Goal: Feedback & Contribution: Leave review/rating

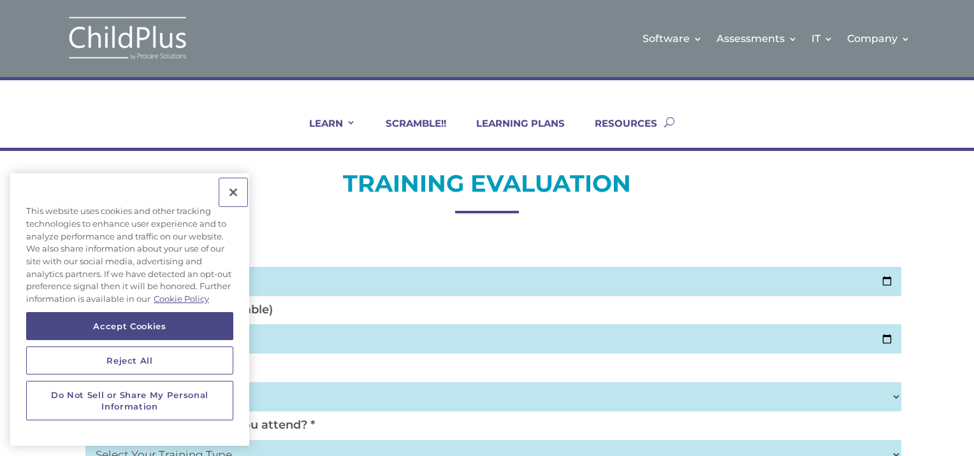
click at [233, 188] on button "Close" at bounding box center [233, 192] width 28 height 28
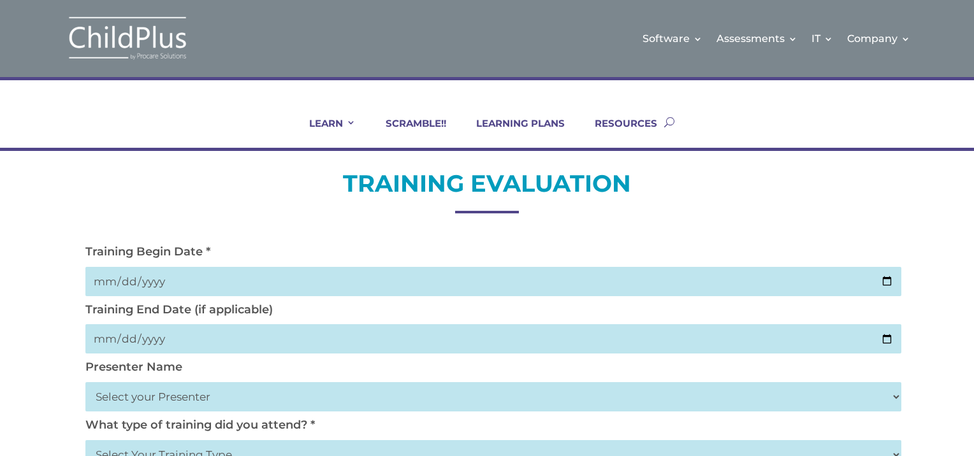
click at [140, 279] on input "date" at bounding box center [493, 281] width 816 height 29
click at [99, 280] on input "date" at bounding box center [493, 281] width 816 height 29
type input "[DATE]"
click at [119, 338] on input "date" at bounding box center [493, 338] width 816 height 29
type input "[DATE]"
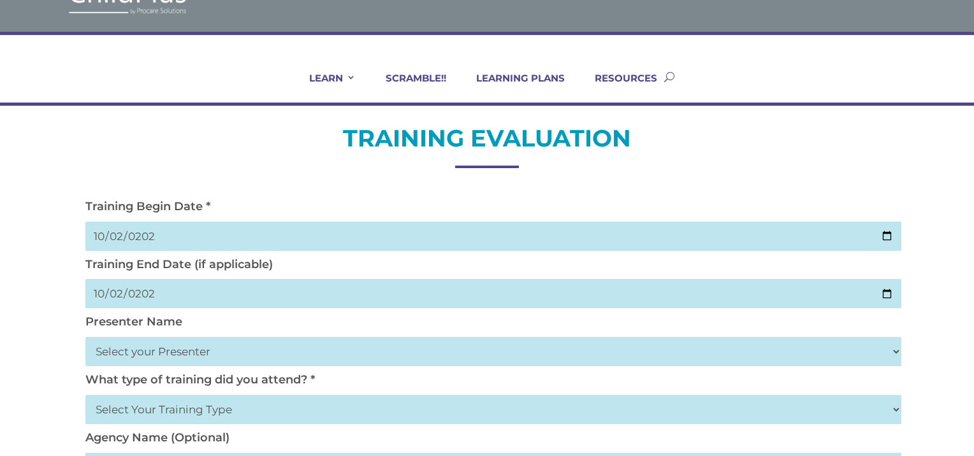
scroll to position [50, 0]
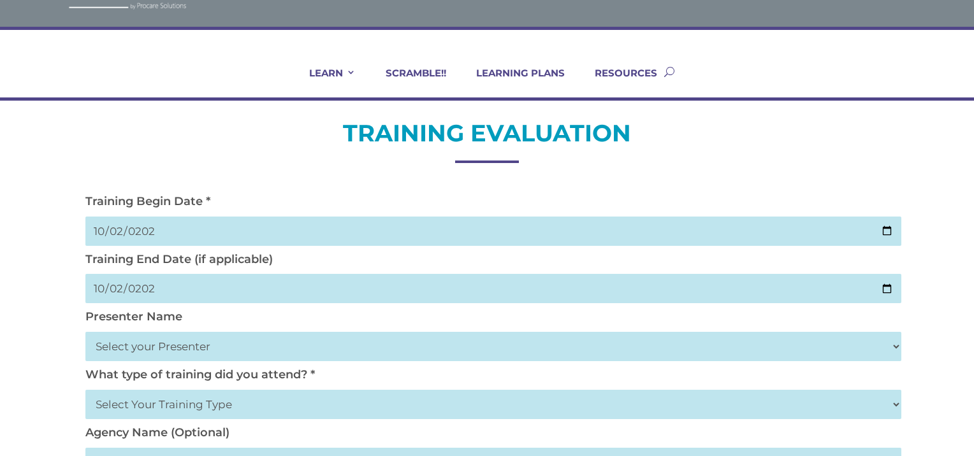
click at [148, 347] on select "Select your Presenter [PERSON_NAME] [PERSON_NAME] [PERSON_NAME] [PERSON_NAME] […" at bounding box center [493, 346] width 816 height 29
select select "[PERSON_NAME]"
click at [85, 332] on select "Select your Presenter [PERSON_NAME] [PERSON_NAME] [PERSON_NAME] [PERSON_NAME] […" at bounding box center [493, 346] width 816 height 29
click at [238, 405] on select "Select Your Training Type On-site (at your agency) Virtual Visit Live Group Web…" at bounding box center [493, 404] width 816 height 29
select select "Virtual Visit"
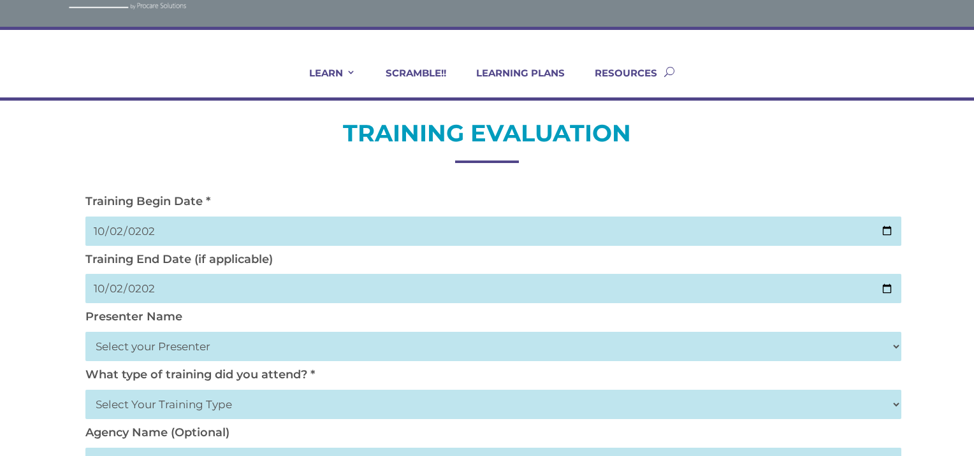
click at [85, 390] on select "Select Your Training Type On-site (at your agency) Virtual Visit Live Group Web…" at bounding box center [493, 404] width 816 height 29
click at [155, 405] on select "Select Your Training Type On-site (at your agency) Virtual Visit Live Group Web…" at bounding box center [493, 404] width 816 height 29
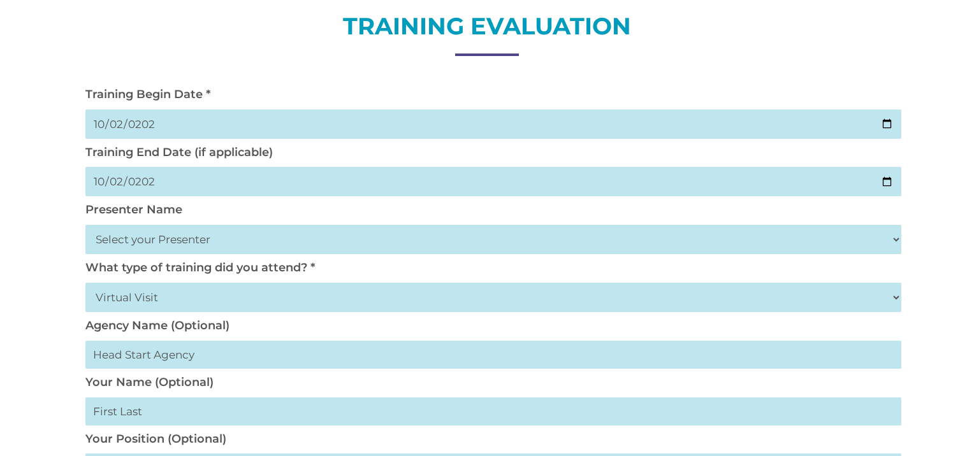
scroll to position [194, 0]
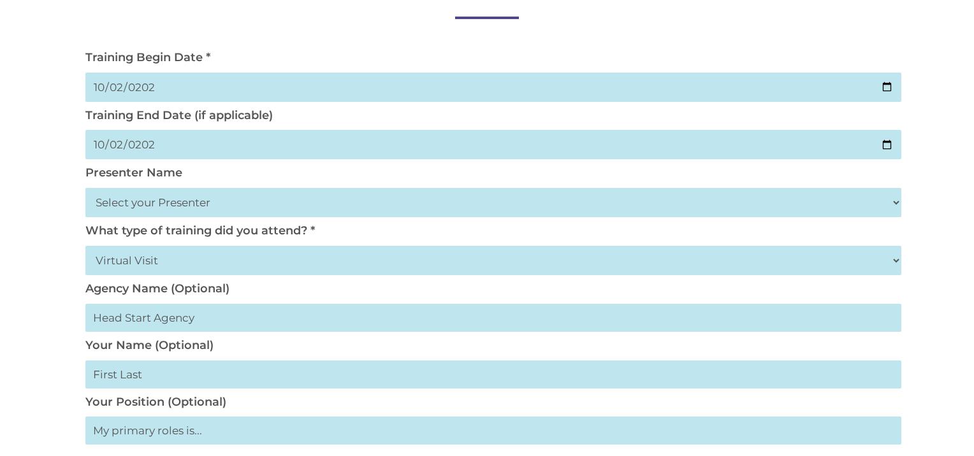
click at [187, 381] on input "text" at bounding box center [493, 375] width 816 height 28
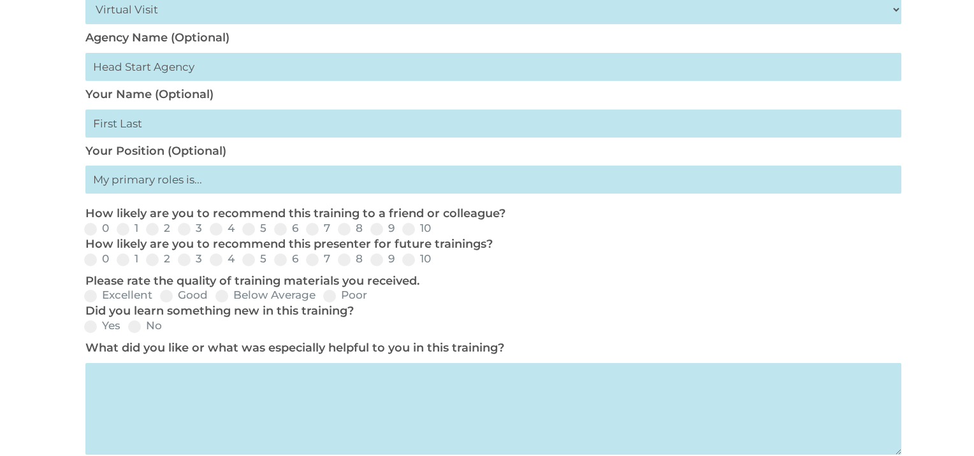
scroll to position [465, 0]
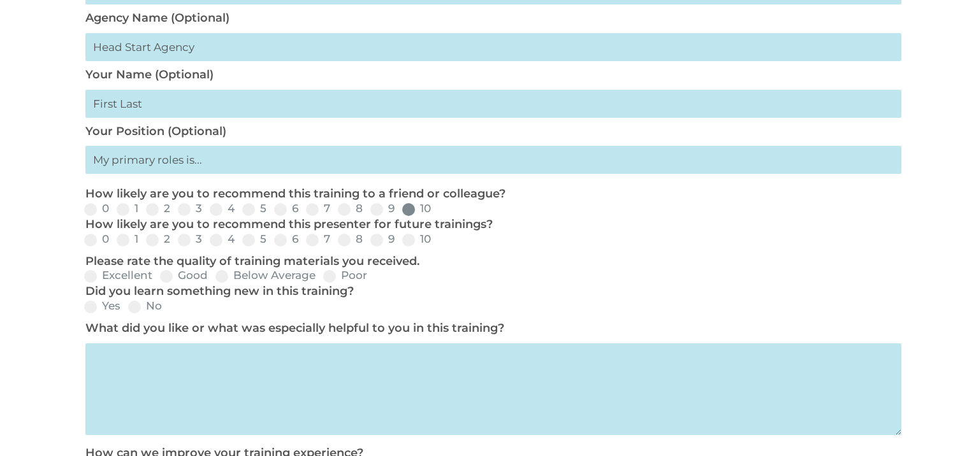
click at [414, 209] on span at bounding box center [408, 209] width 13 height 13
click at [437, 210] on input "10" at bounding box center [441, 214] width 8 height 8
radio input "true"
click at [344, 239] on span at bounding box center [344, 240] width 13 height 13
click at [369, 240] on input "8" at bounding box center [373, 244] width 8 height 8
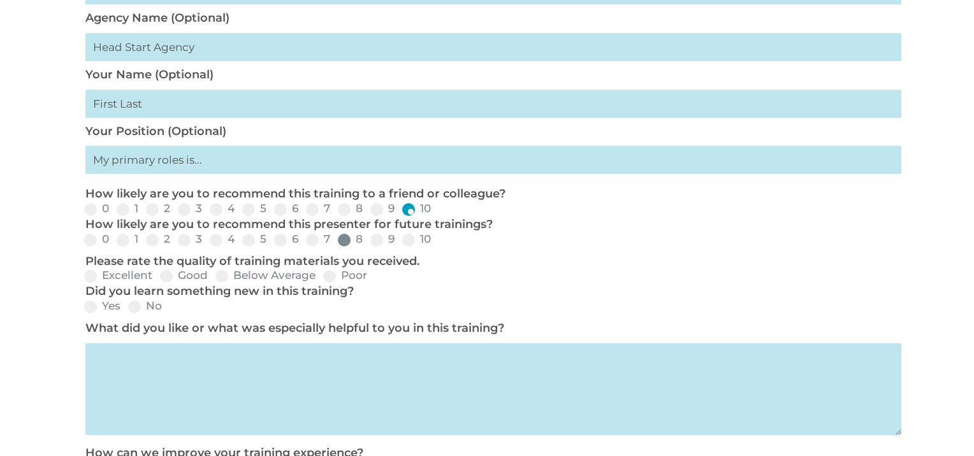
radio input "true"
click at [94, 283] on span at bounding box center [90, 276] width 13 height 13
click at [159, 284] on input "Excellent" at bounding box center [163, 281] width 8 height 8
radio input "true"
click at [93, 308] on span at bounding box center [90, 307] width 13 height 13
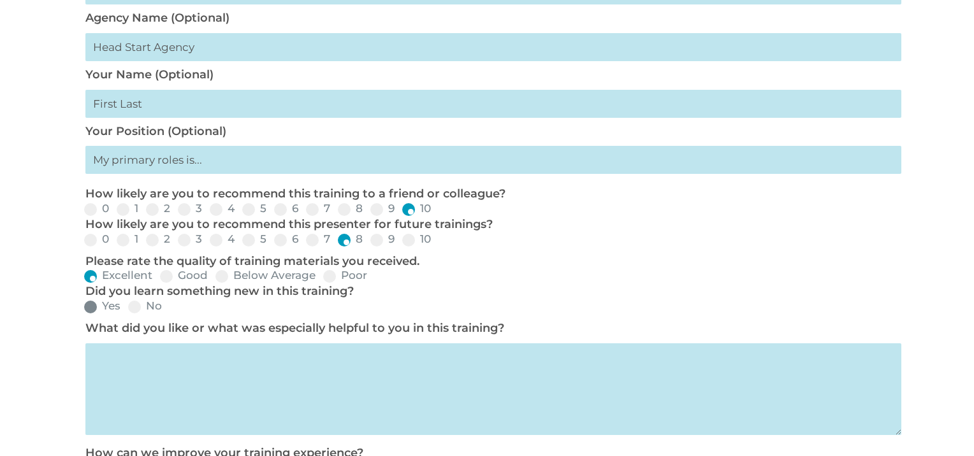
click at [127, 308] on input "Yes" at bounding box center [131, 311] width 8 height 8
radio input "true"
click at [172, 380] on textarea at bounding box center [493, 389] width 816 height 92
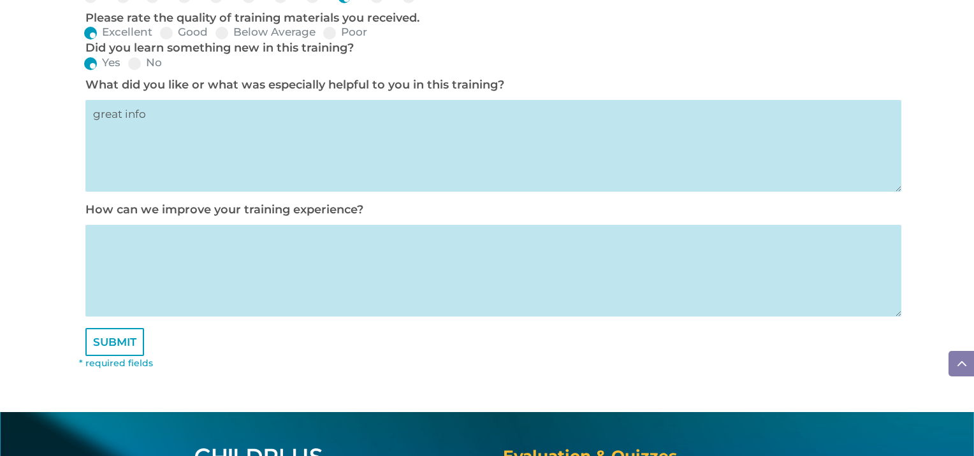
scroll to position [716, 0]
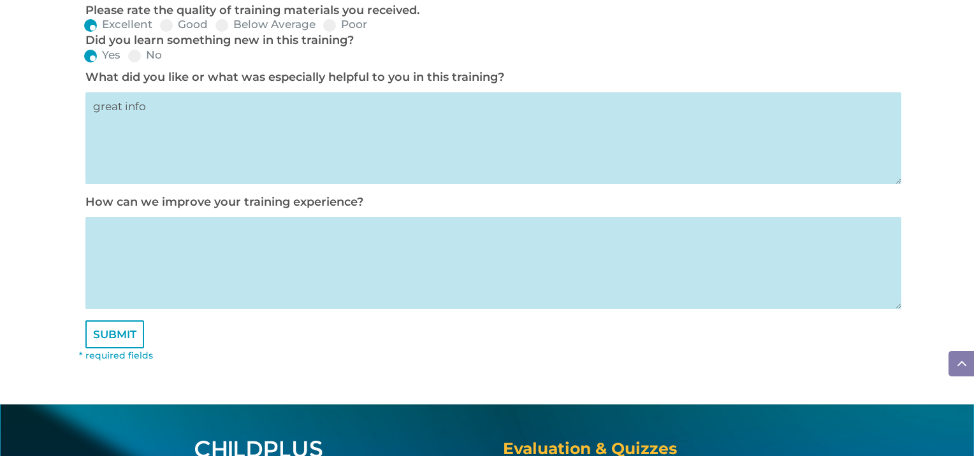
type textarea "great info"
click at [199, 244] on textarea at bounding box center [493, 263] width 816 height 92
type textarea "na"
click at [124, 347] on input "SUBMIT" at bounding box center [114, 335] width 59 height 28
